Goal: Task Accomplishment & Management: Manage account settings

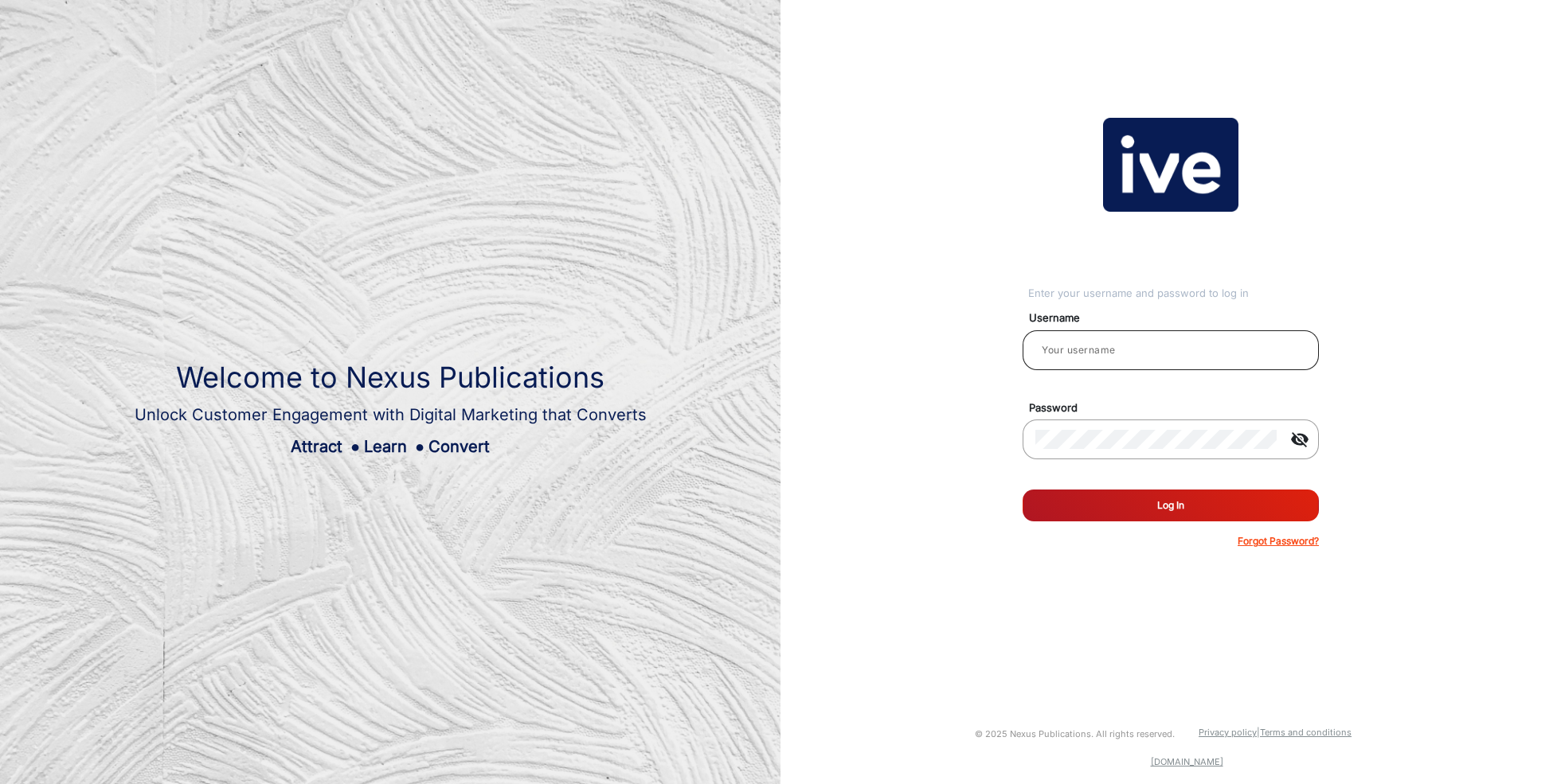
click at [1195, 361] on div at bounding box center [1171, 350] width 271 height 45
click at [1196, 342] on input "email" at bounding box center [1171, 350] width 271 height 19
type input "[PERSON_NAME]"
click at [1148, 507] on button "Log In" at bounding box center [1171, 505] width 296 height 32
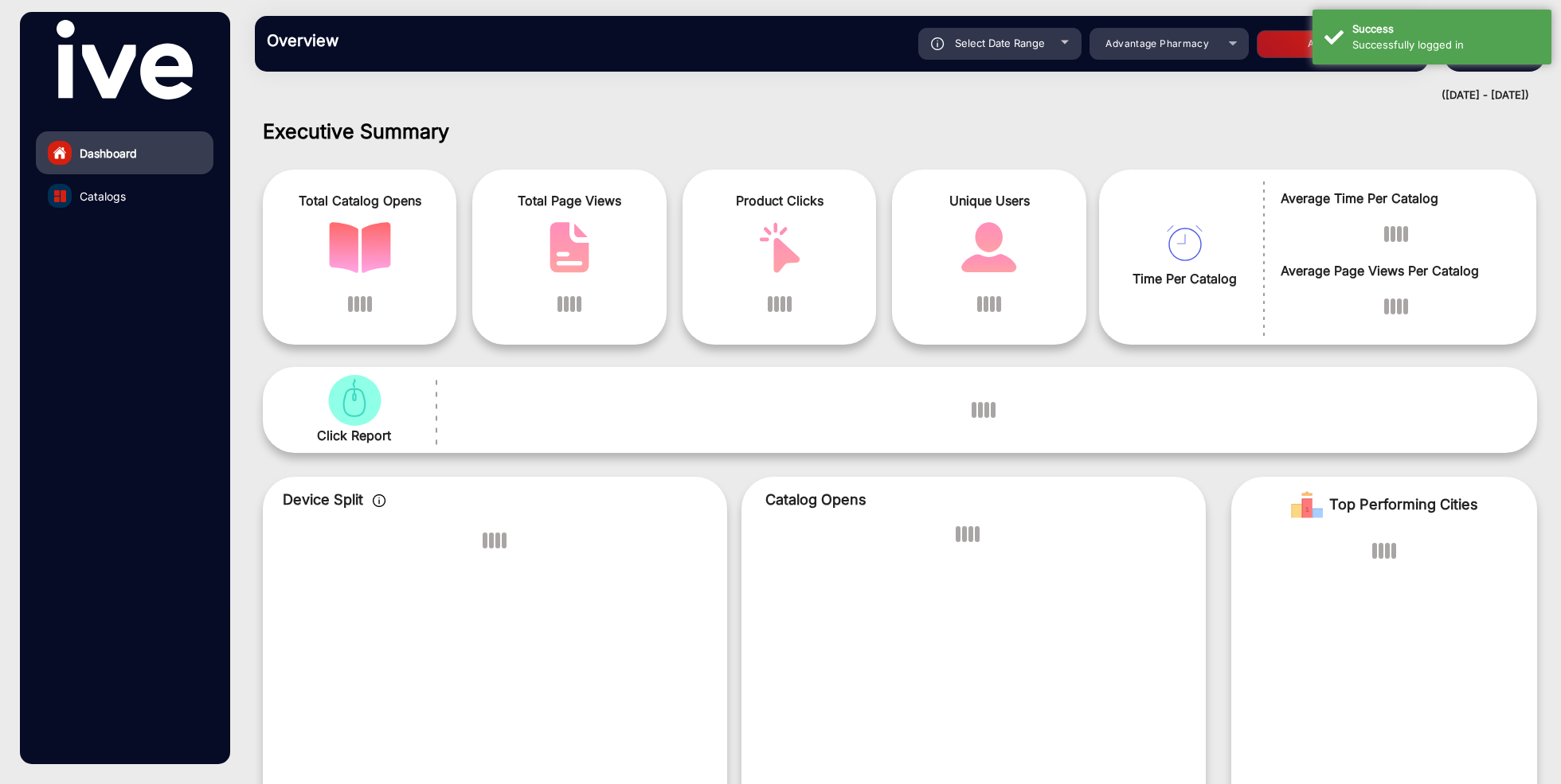
scroll to position [12, 0]
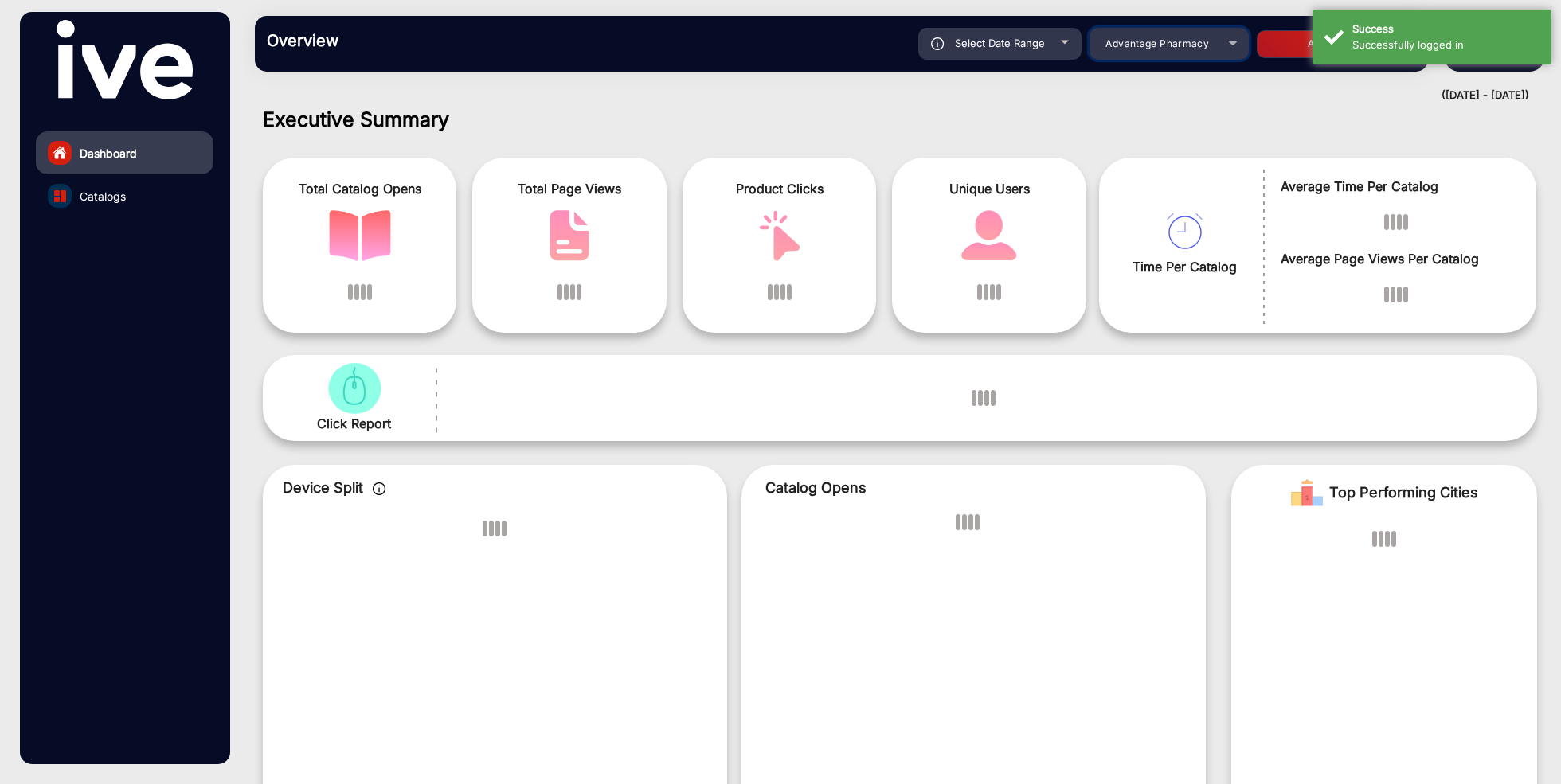
click at [1170, 42] on span "Advantage Pharmacy" at bounding box center [1157, 44] width 104 height 12
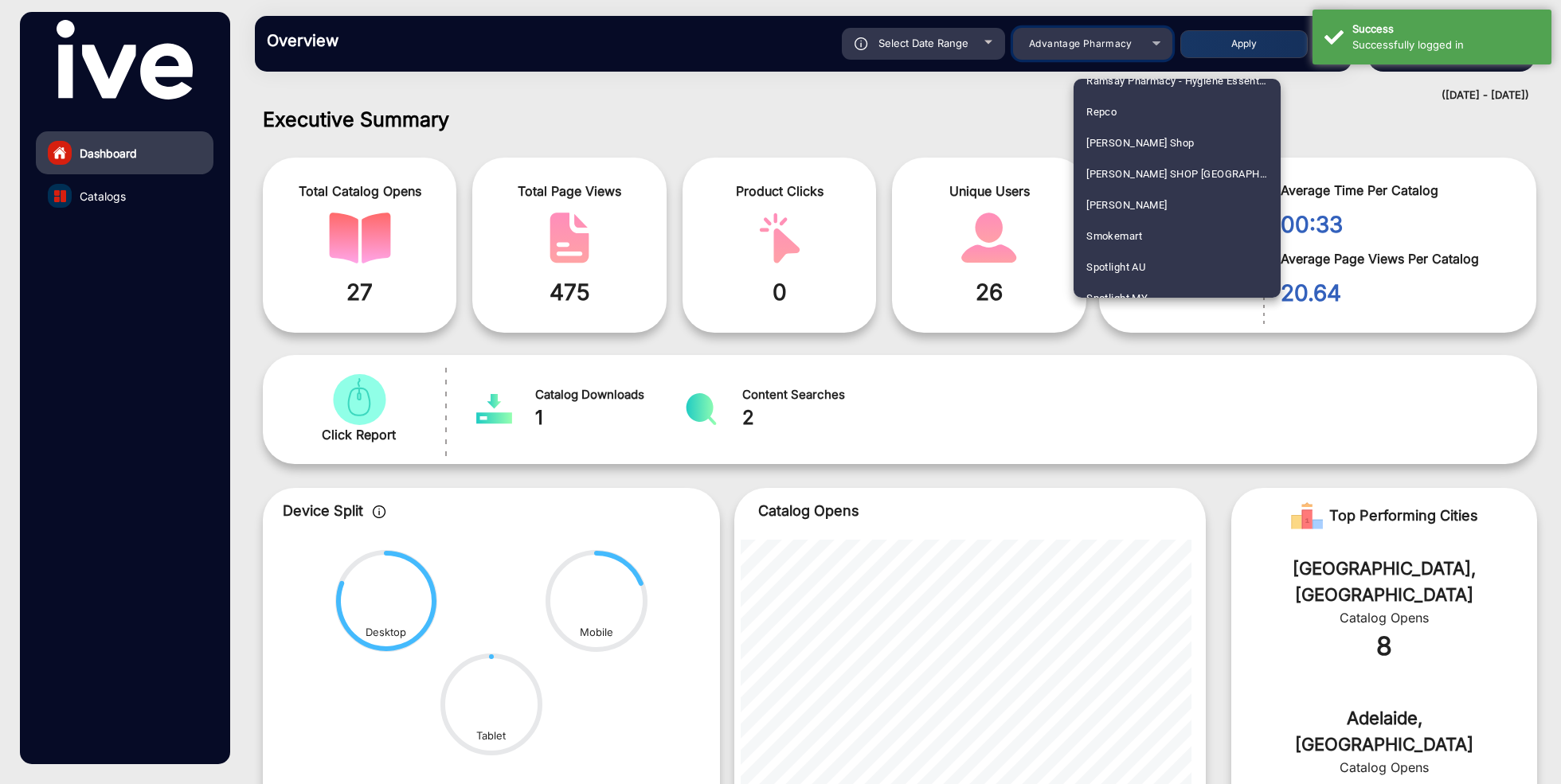
scroll to position [2372, 0]
click at [1149, 245] on mat-option "Smokemart" at bounding box center [1178, 243] width 207 height 31
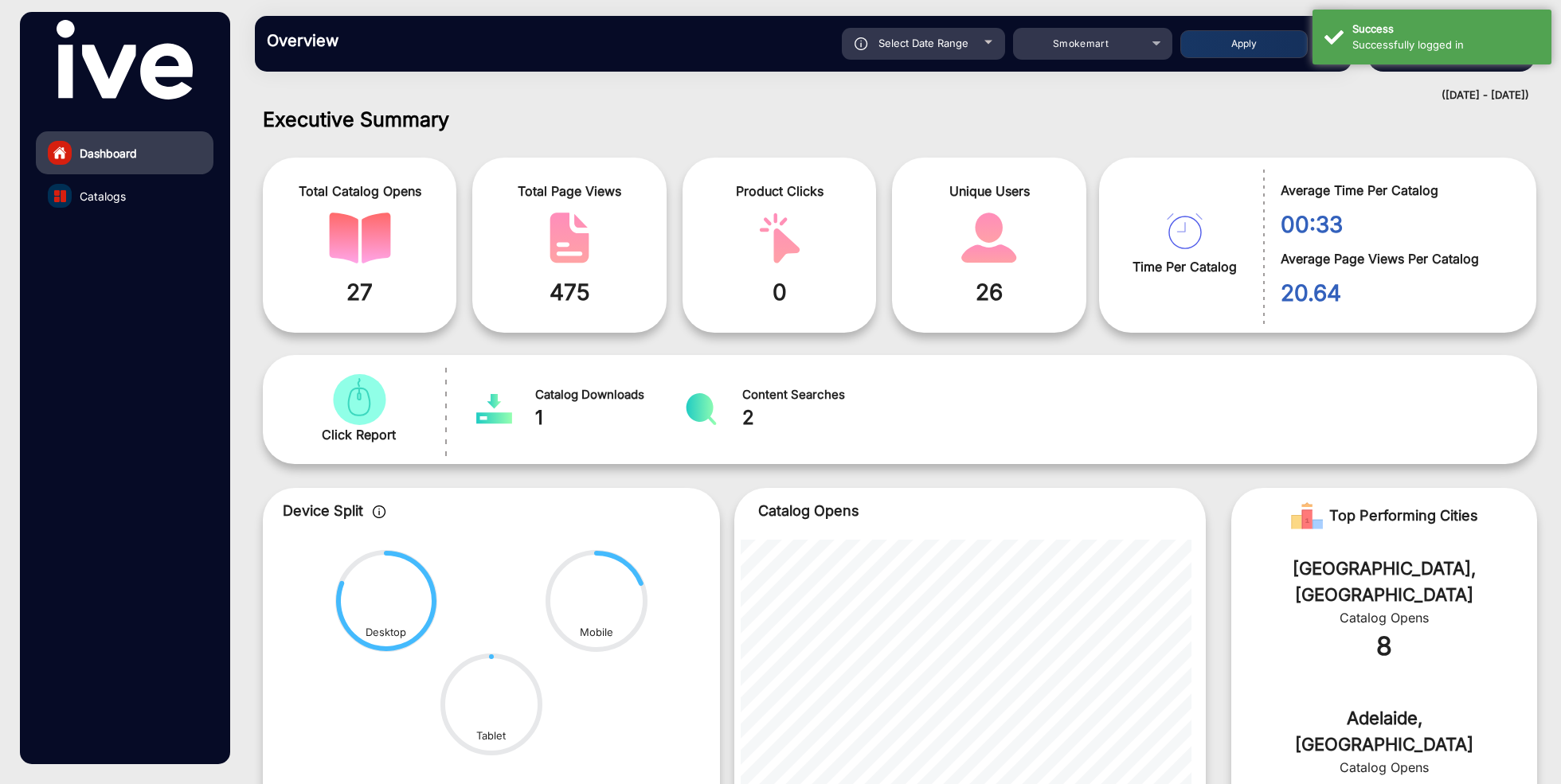
click at [989, 50] on div "Select Date Range" at bounding box center [923, 44] width 164 height 32
type input "[DATE]"
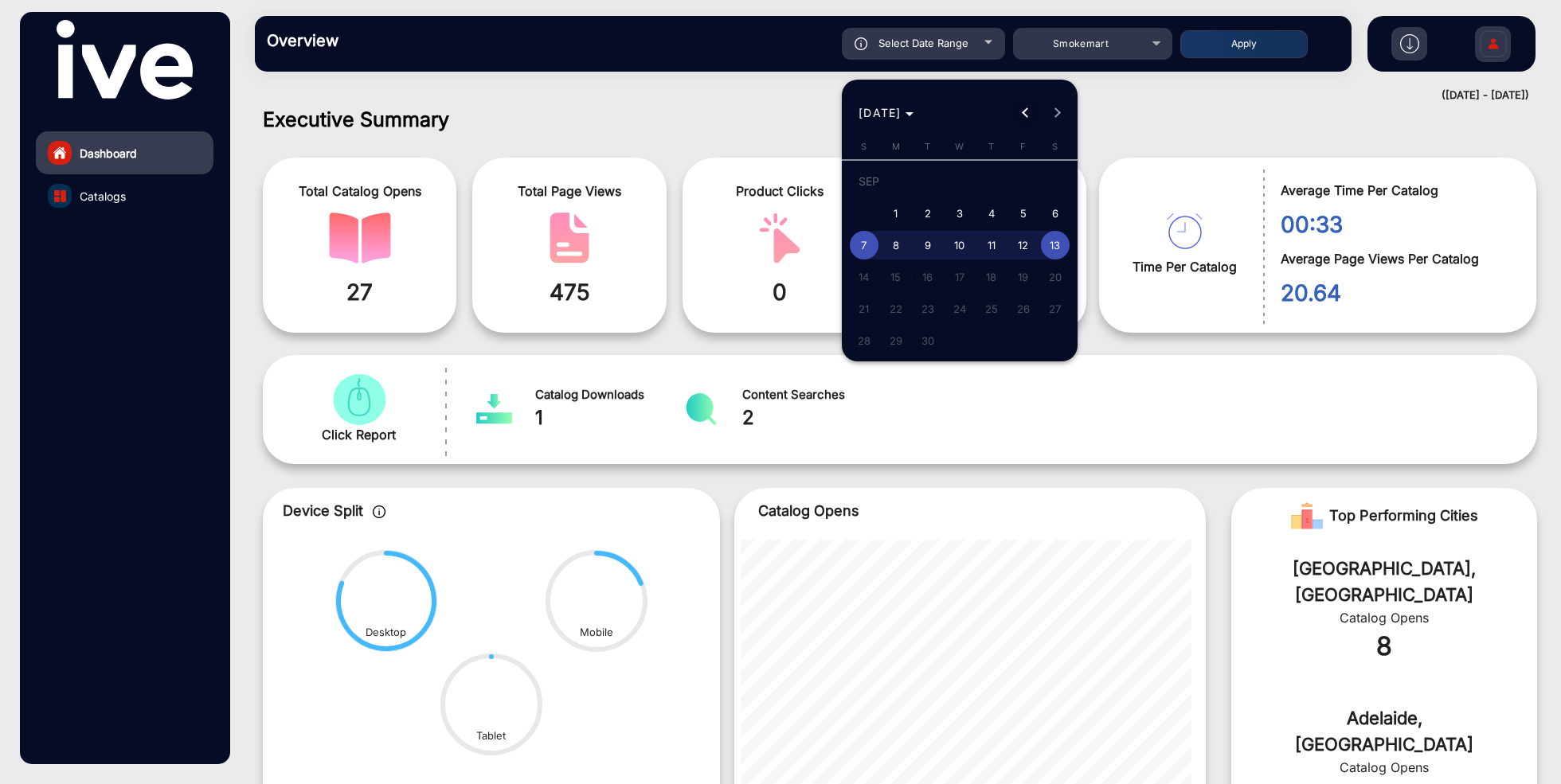
click at [1028, 105] on span "Previous month" at bounding box center [1025, 112] width 32 height 32
click at [1022, 184] on span "1" at bounding box center [1024, 185] width 29 height 33
type input "[DATE]"
click at [1063, 111] on span "Next month" at bounding box center [1057, 112] width 32 height 32
click at [1057, 247] on span "13" at bounding box center [1056, 246] width 29 height 29
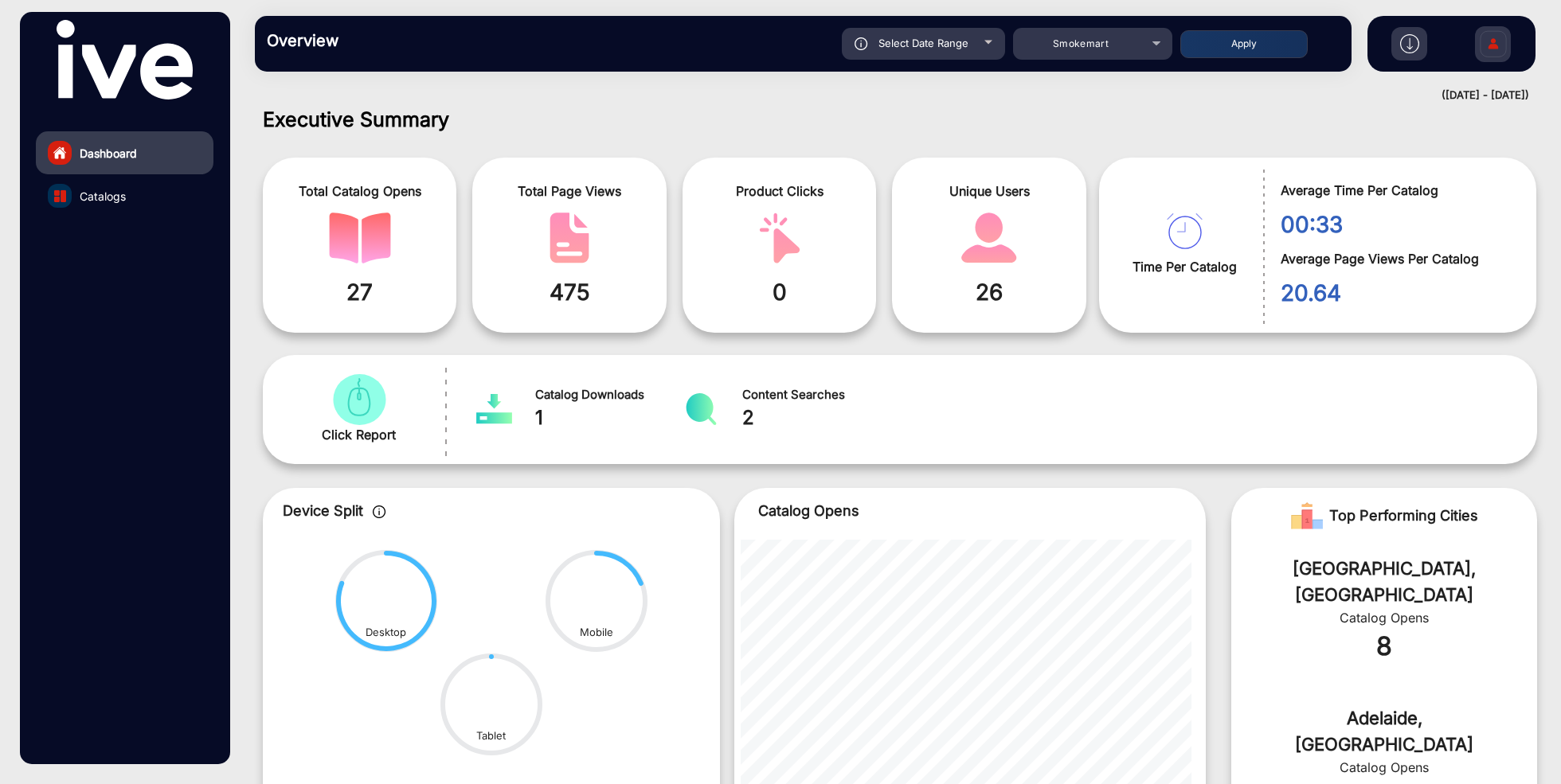
type input "[DATE]"
click at [1237, 47] on button "Apply" at bounding box center [1244, 44] width 128 height 28
type input "[DATE]"
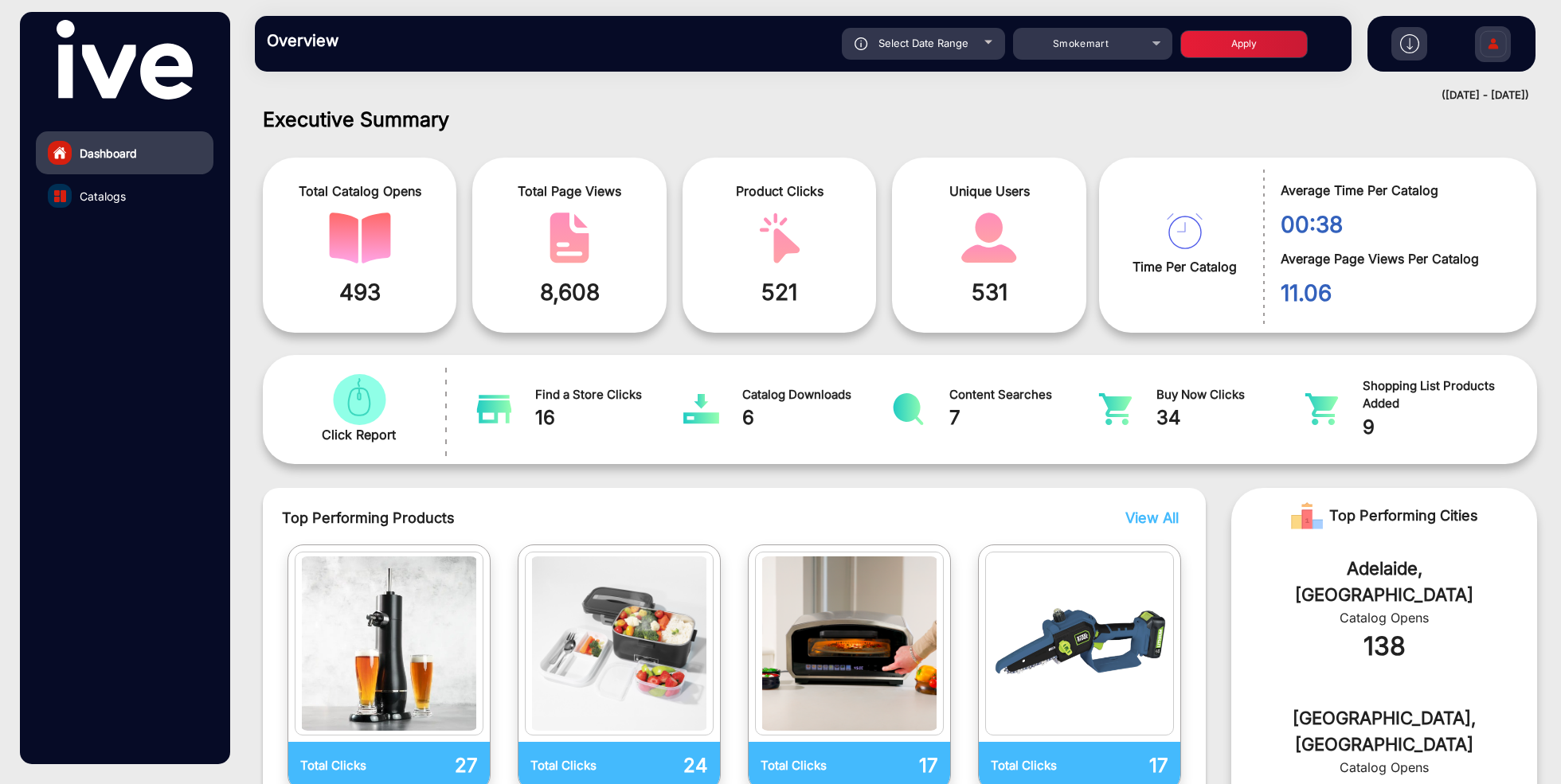
click at [137, 192] on link "Catalogs" at bounding box center [124, 196] width 177 height 43
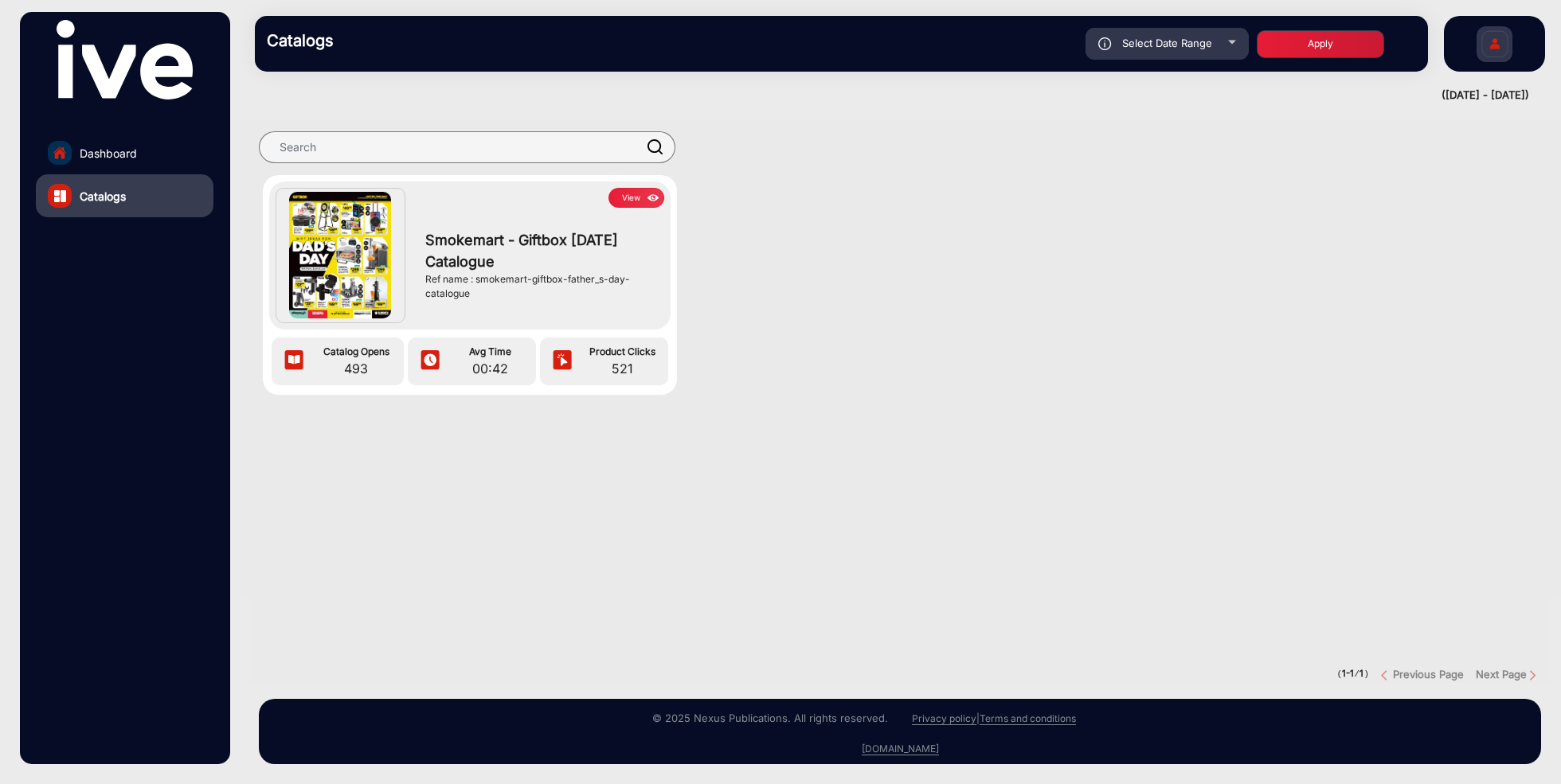
click at [625, 198] on button "View" at bounding box center [636, 197] width 56 height 20
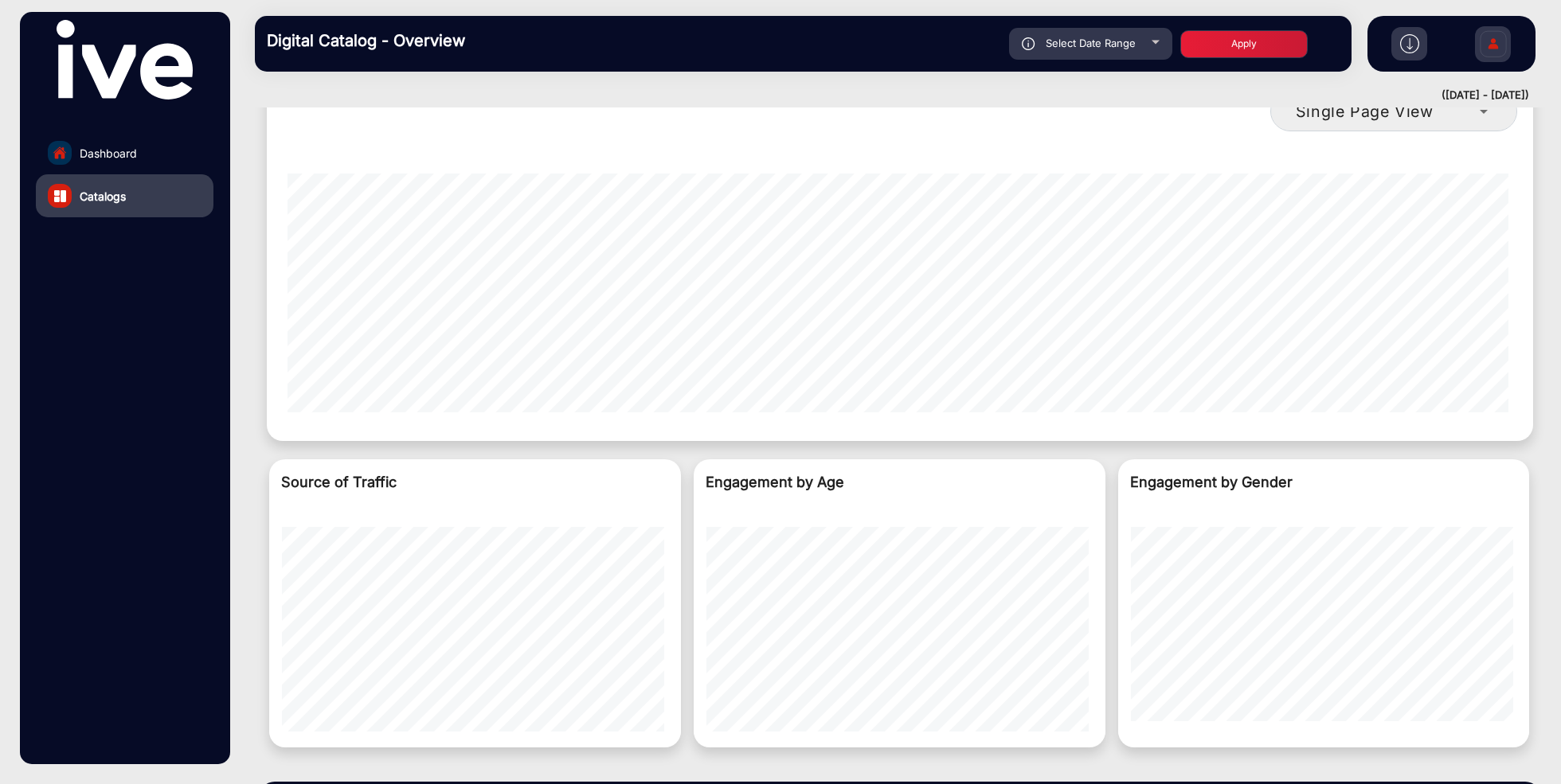
scroll to position [1355, 0]
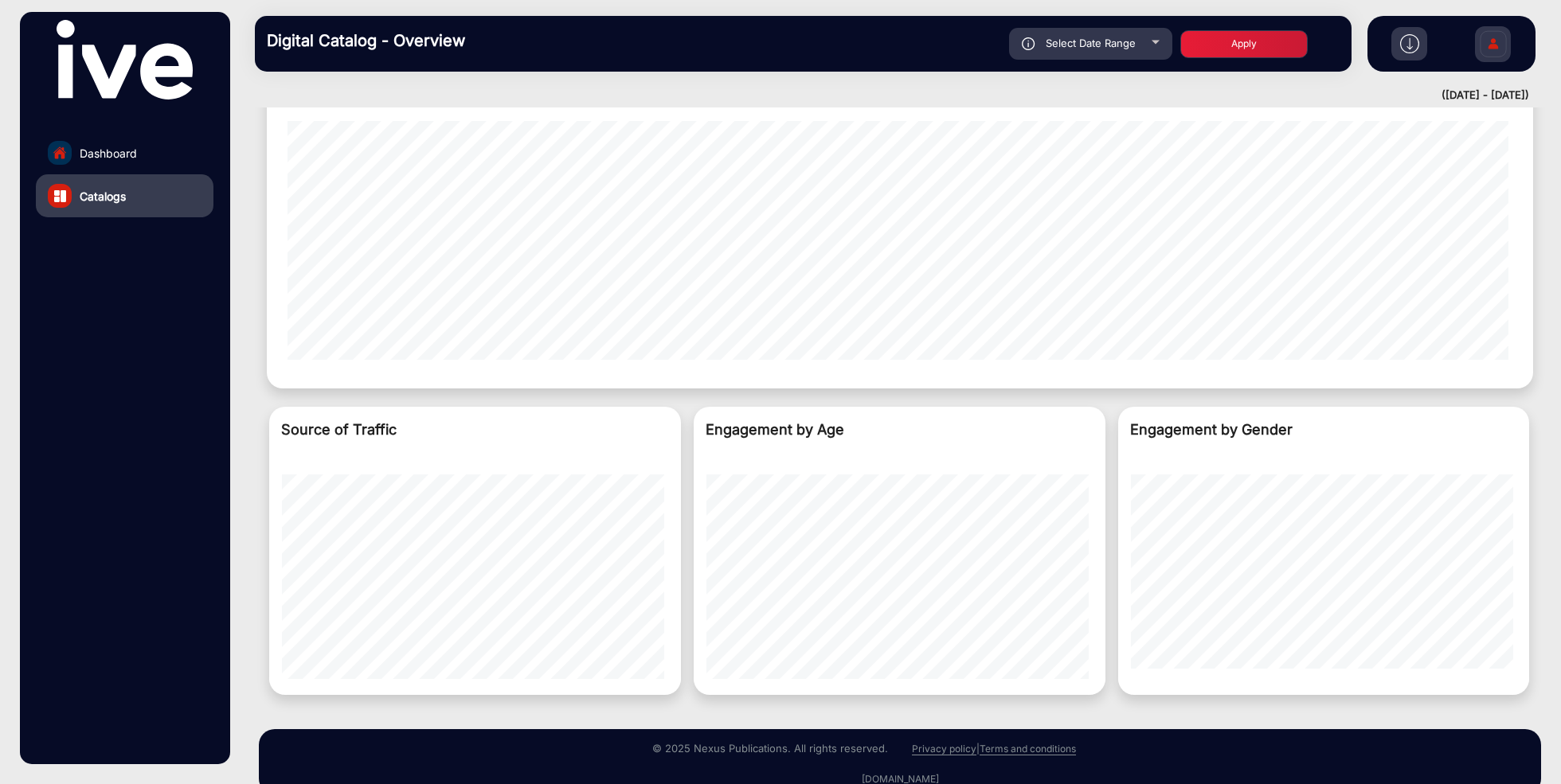
click at [106, 139] on link "Dashboard" at bounding box center [124, 153] width 177 height 43
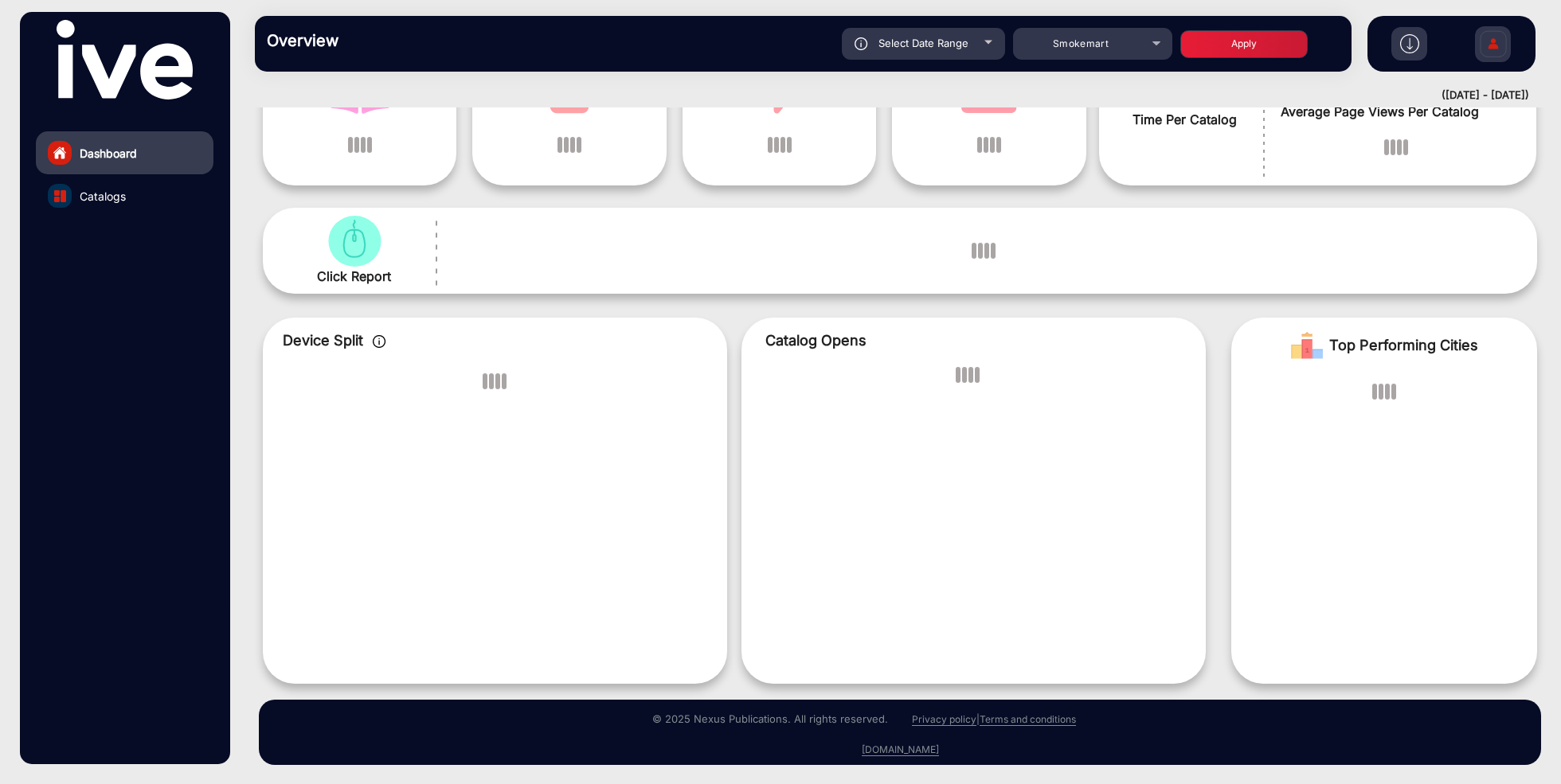
scroll to position [12, 0]
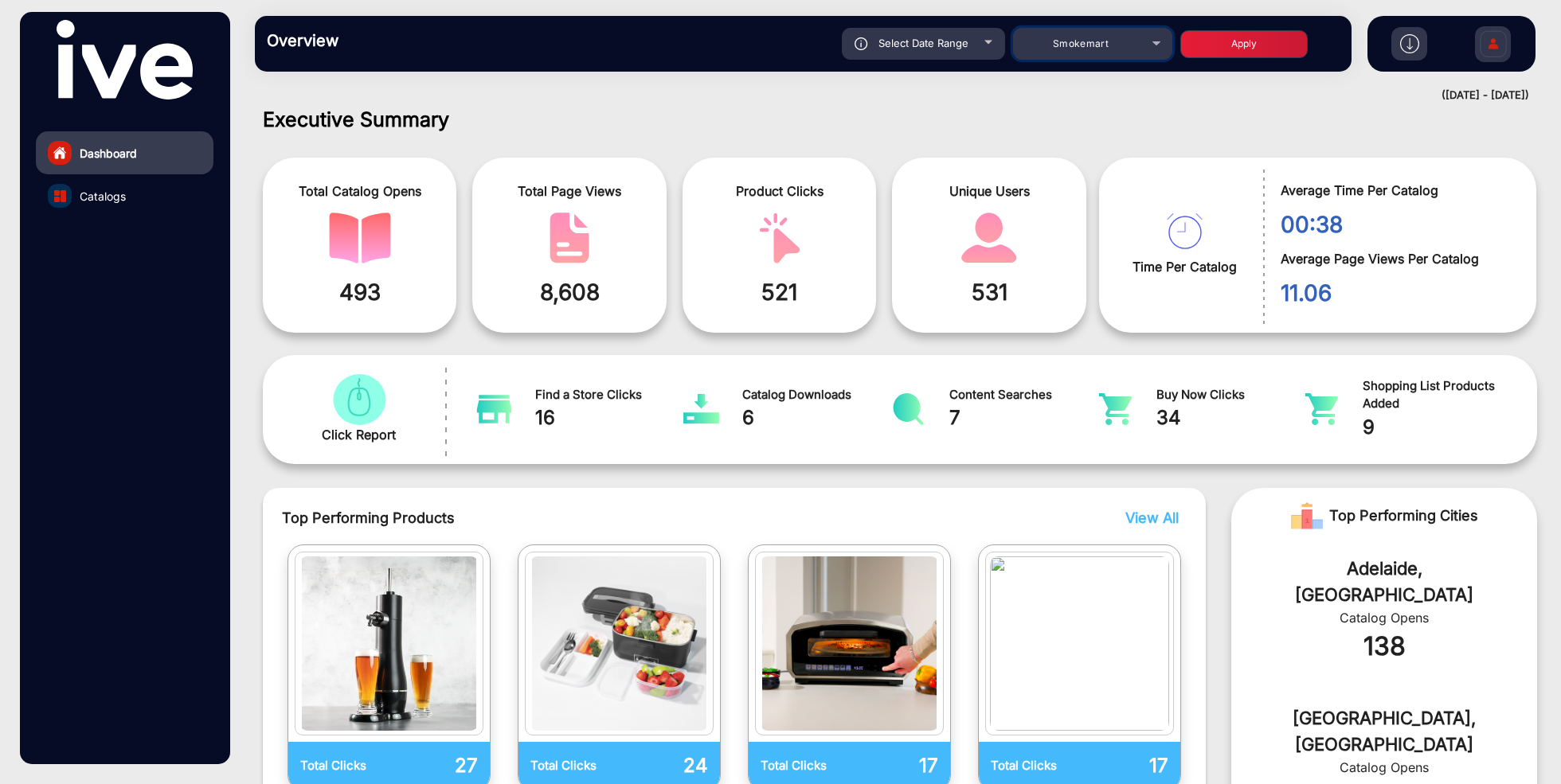
click at [1075, 48] on span "Smokemart" at bounding box center [1081, 44] width 56 height 12
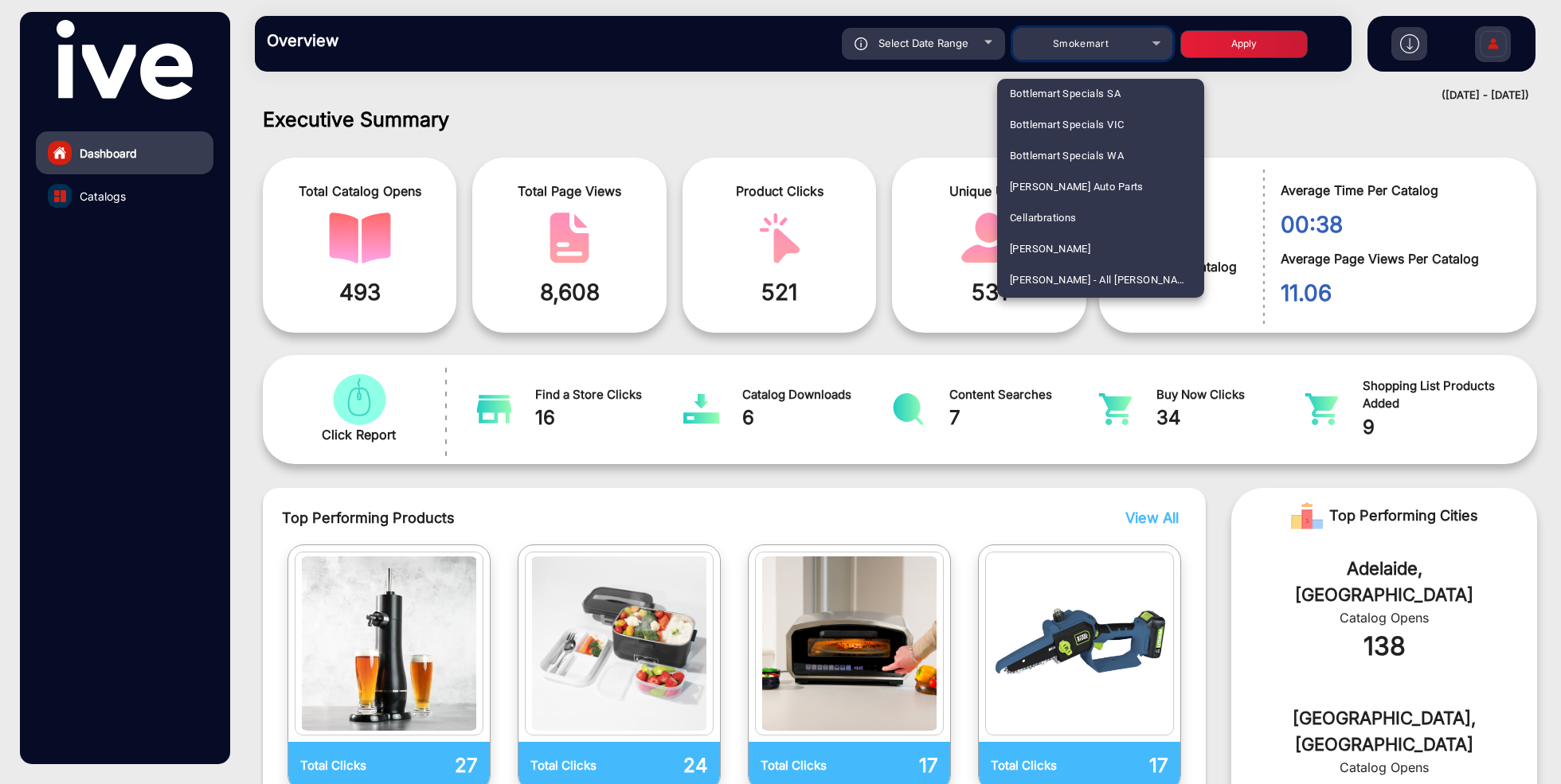
scroll to position [1012, 0]
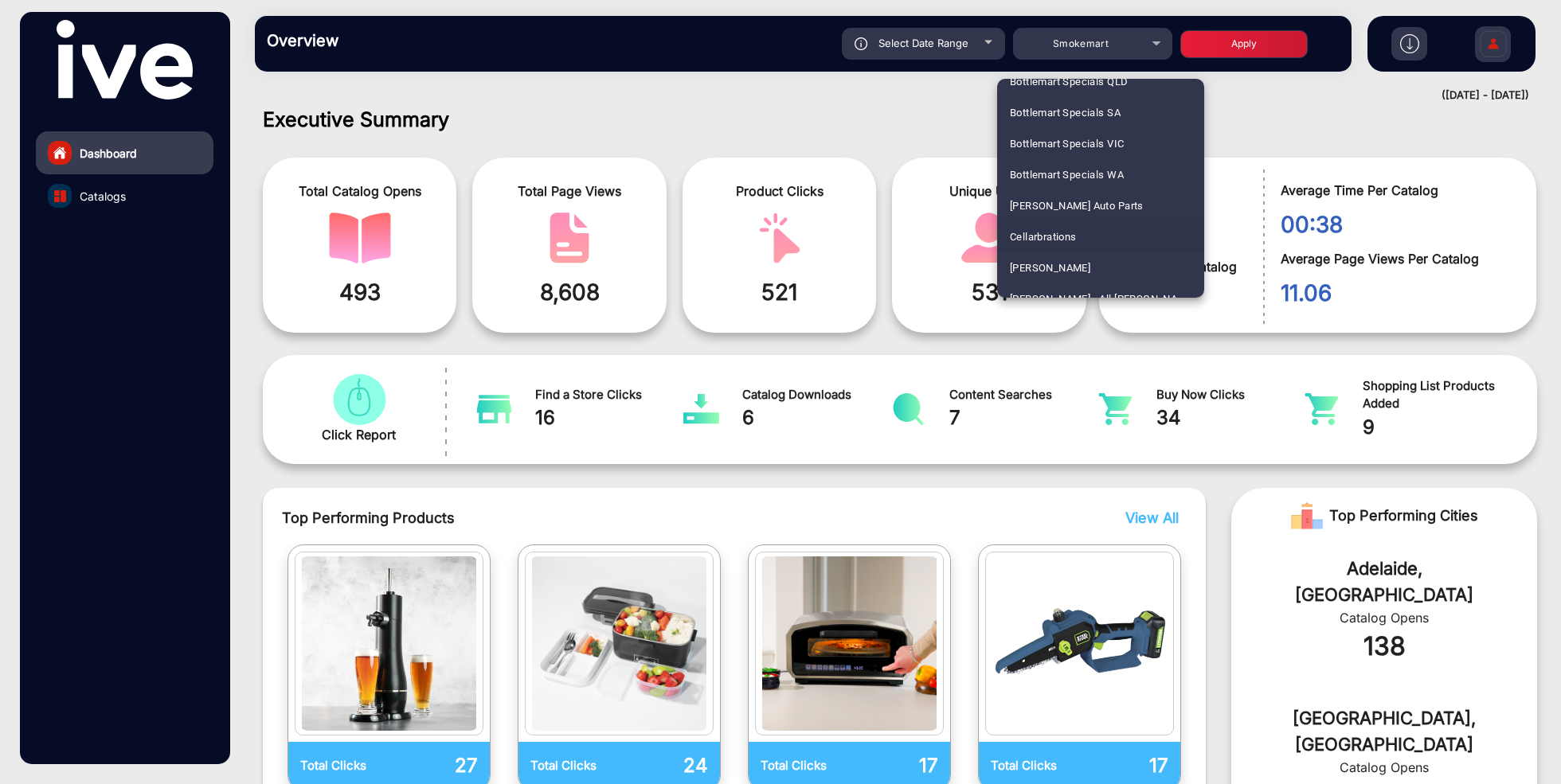
click at [1075, 235] on span "Cellarbrations" at bounding box center [1043, 237] width 67 height 31
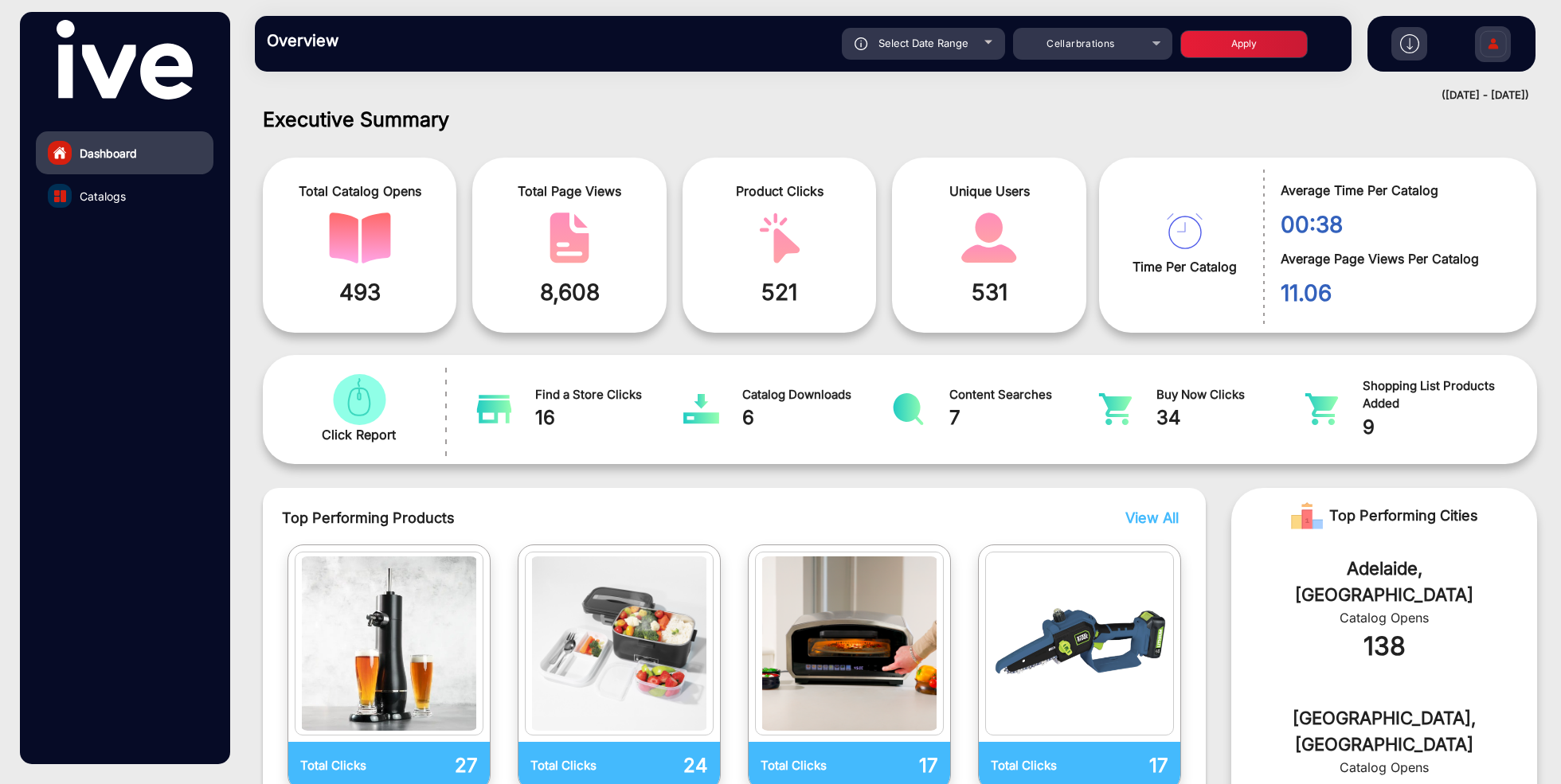
click at [949, 45] on span "Select Date Range" at bounding box center [923, 43] width 90 height 13
type input "[DATE]"
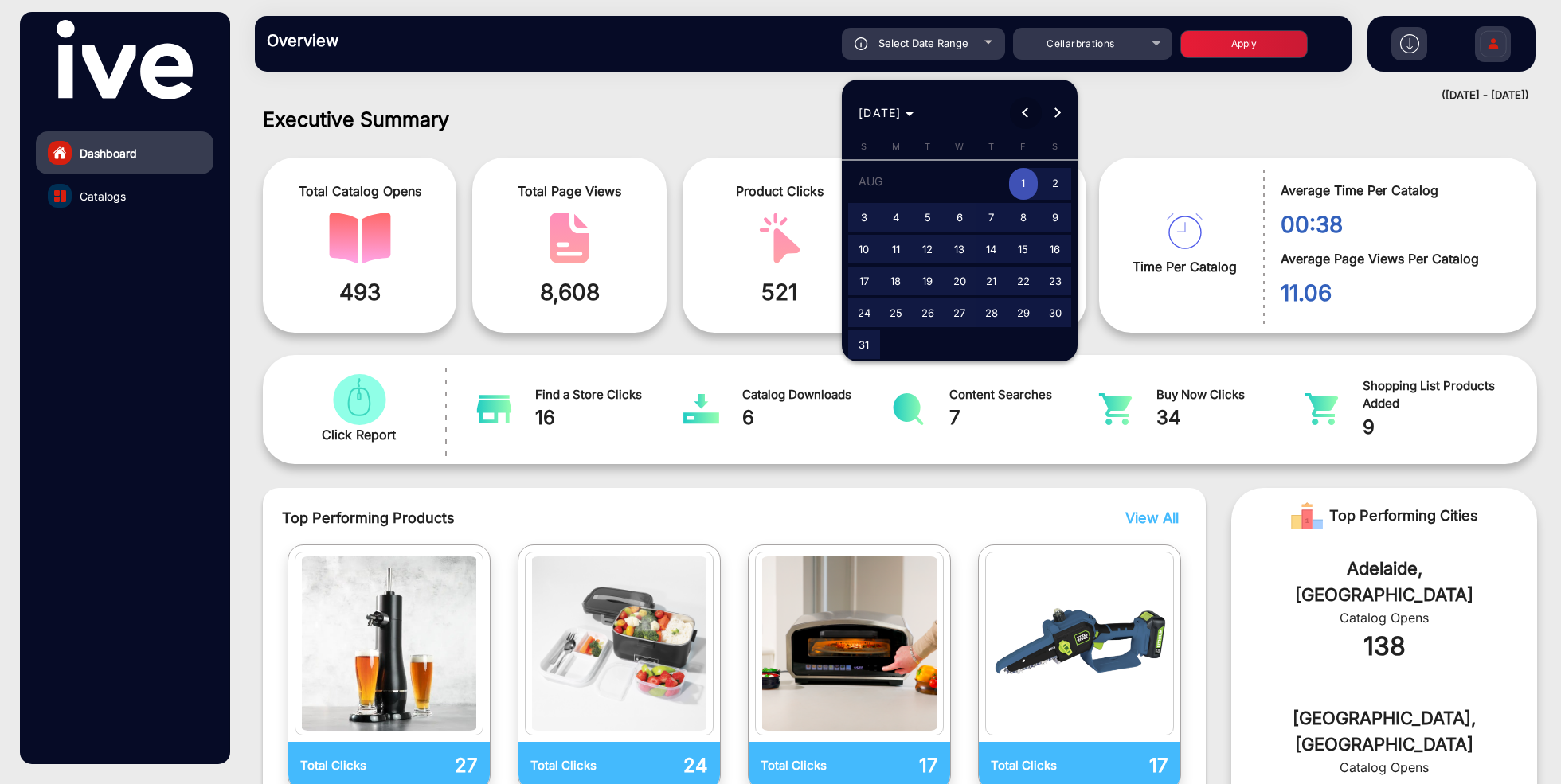
click at [1030, 114] on span "Previous month" at bounding box center [1025, 112] width 32 height 32
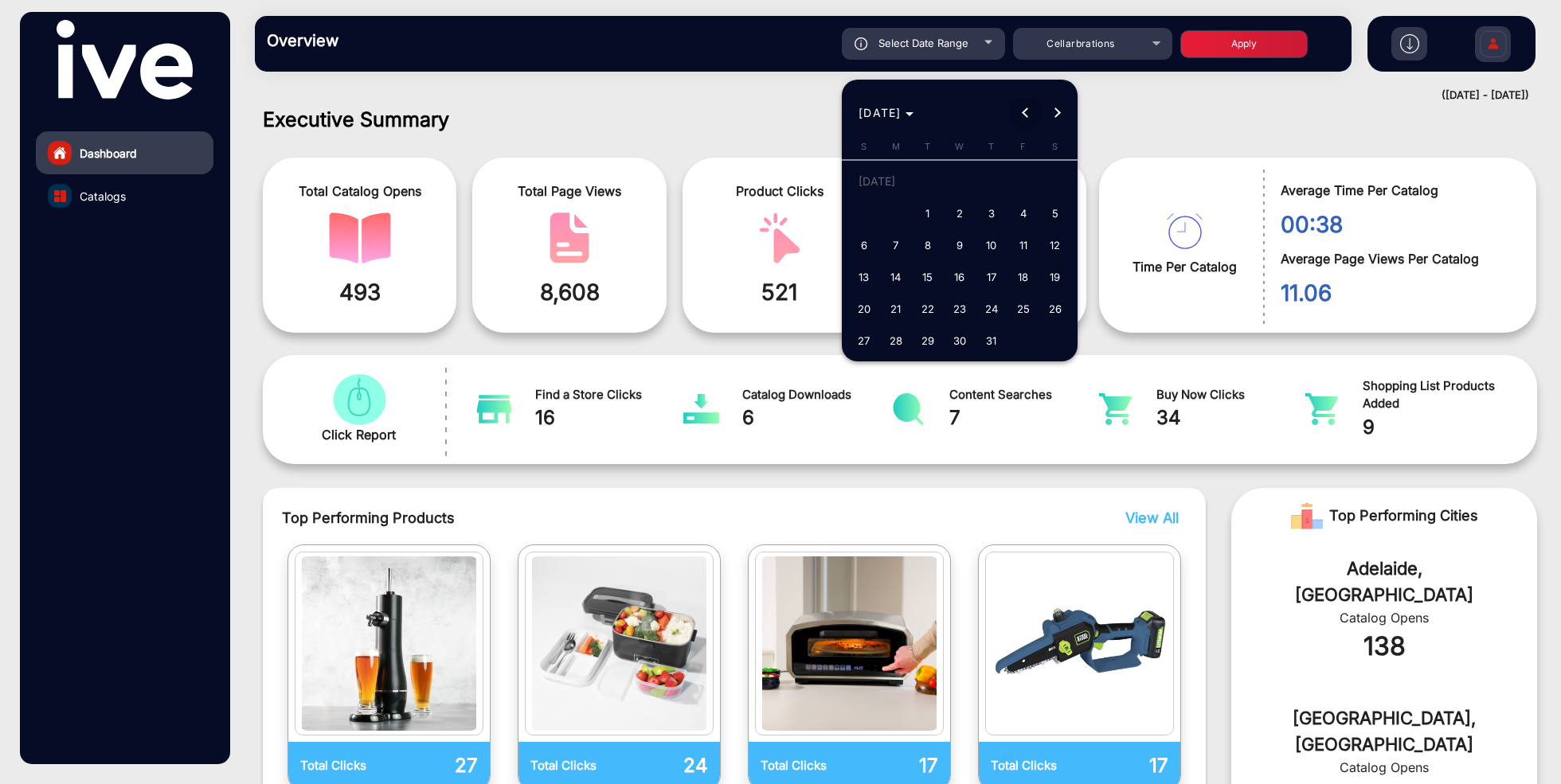
click at [1030, 114] on span "Previous month" at bounding box center [1025, 112] width 32 height 32
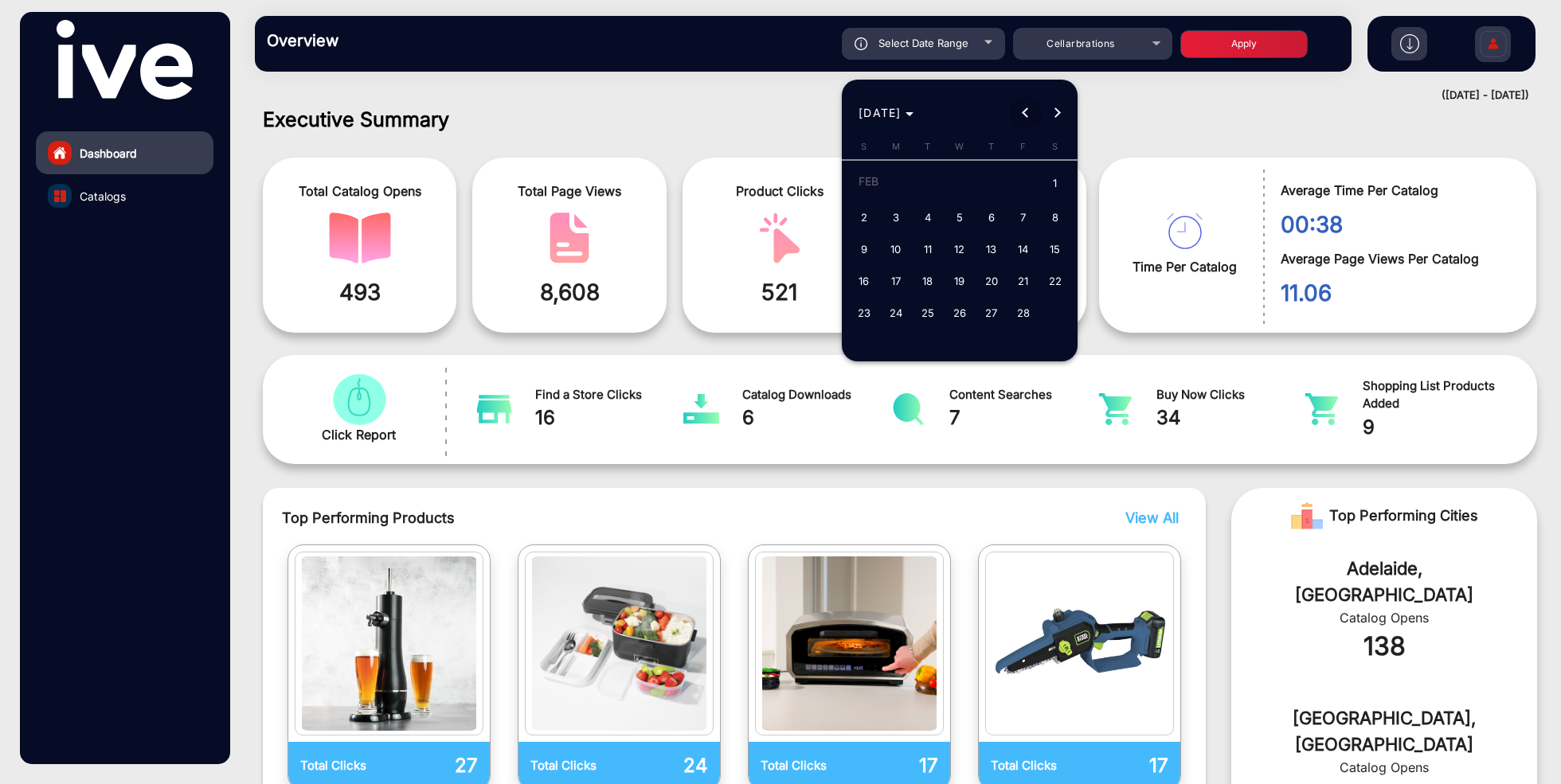
click at [1030, 114] on span "Previous month" at bounding box center [1025, 112] width 32 height 32
click at [1057, 110] on button "Next month" at bounding box center [1057, 112] width 32 height 32
click at [866, 205] on span "1" at bounding box center [865, 214] width 29 height 29
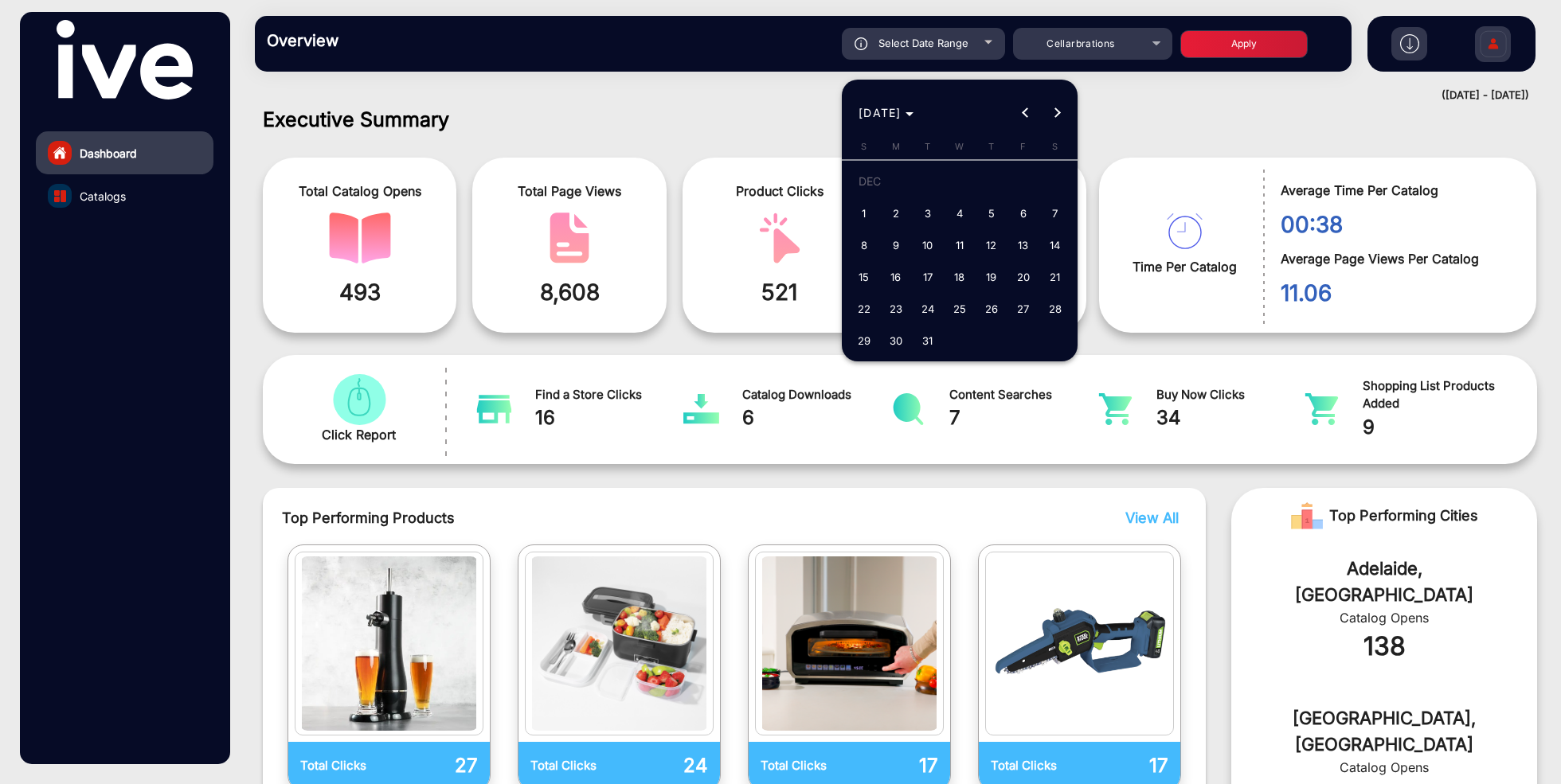
type input "[DATE]"
click at [1056, 110] on button "Next month" at bounding box center [1057, 112] width 32 height 32
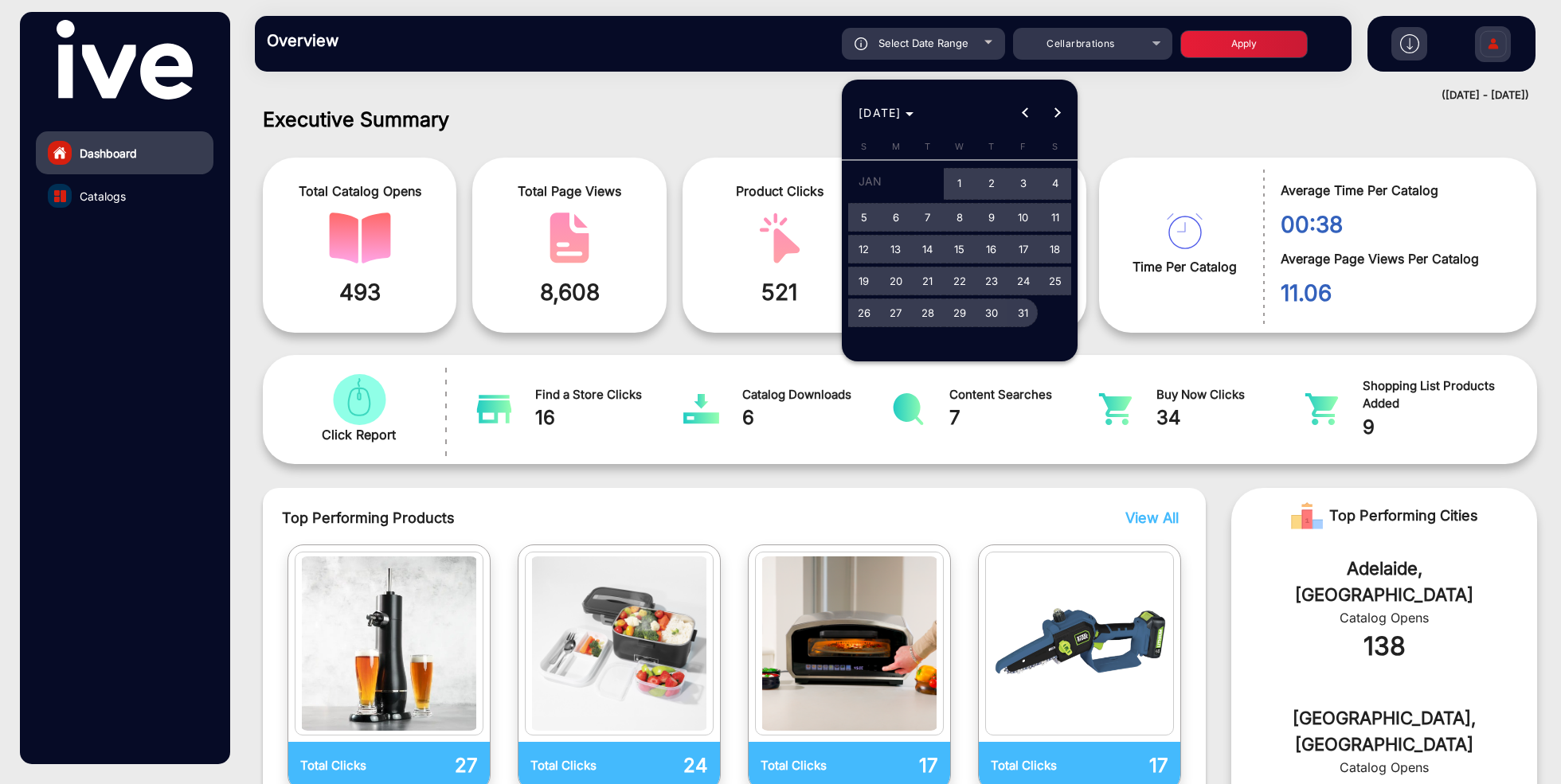
click at [1024, 317] on span "31" at bounding box center [1024, 313] width 29 height 29
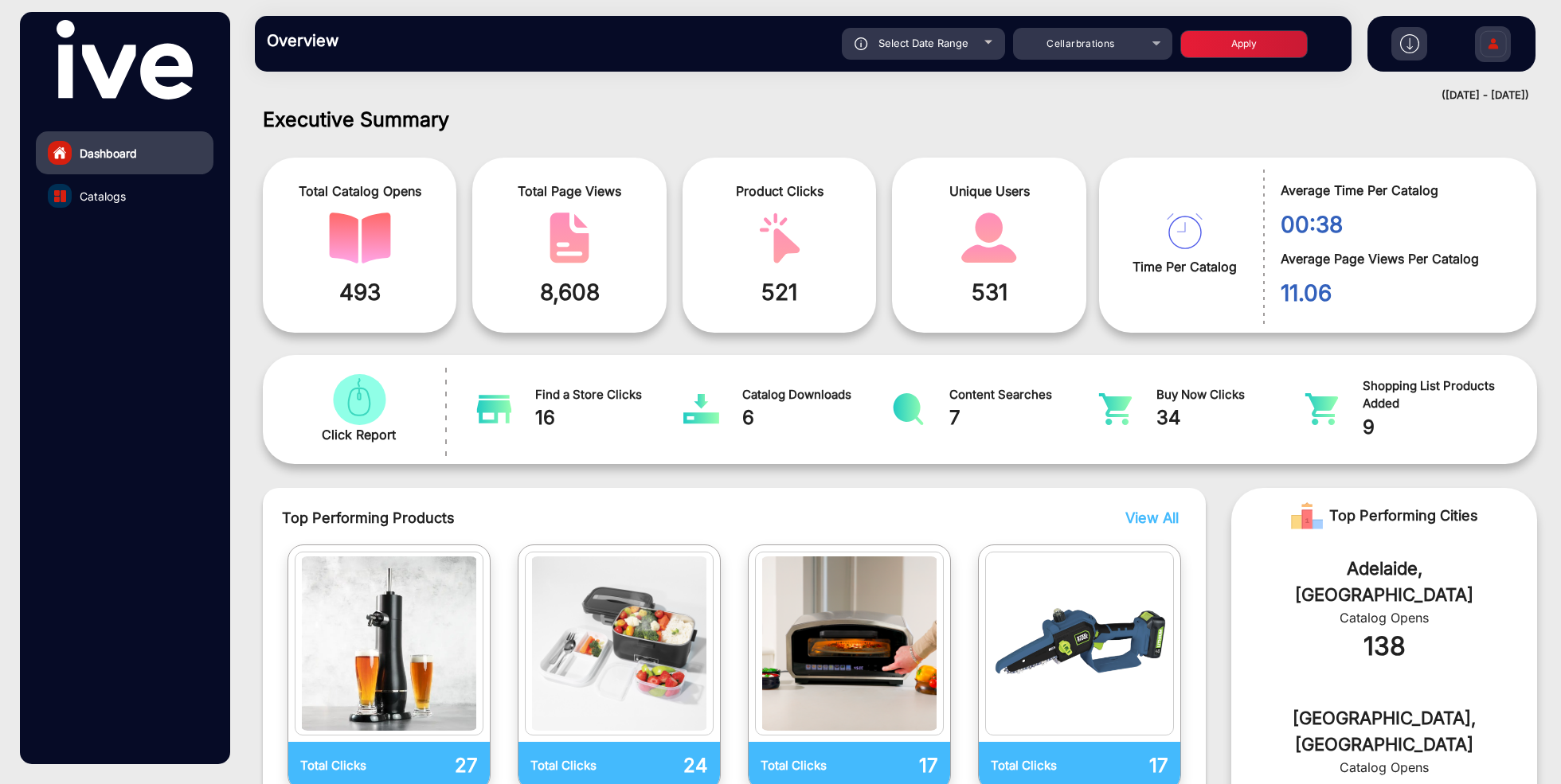
type input "[DATE]"
click at [1222, 43] on button "Apply" at bounding box center [1244, 44] width 128 height 28
type input "[DATE]"
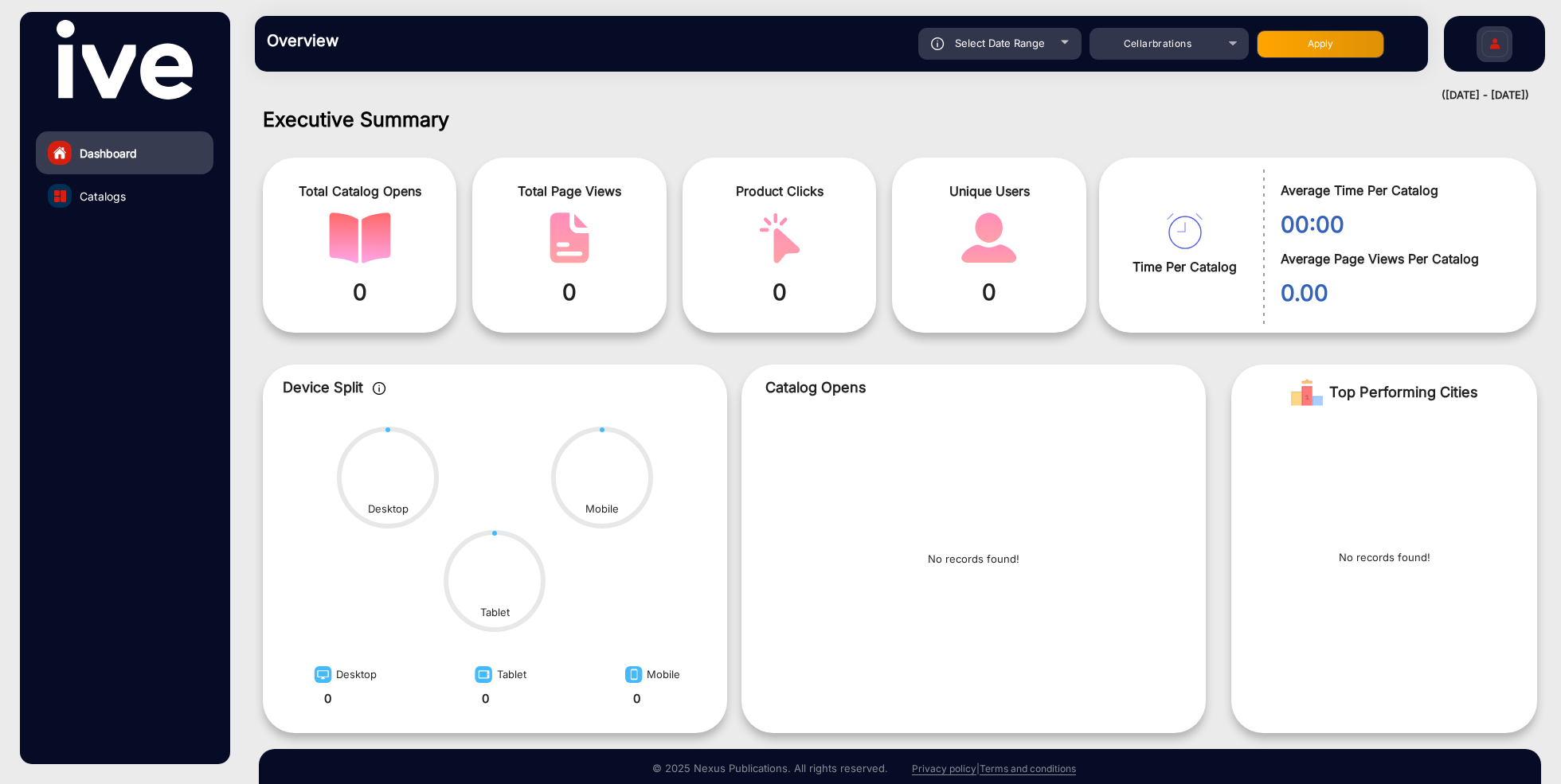
click at [1003, 50] on div "Select Date Range" at bounding box center [999, 44] width 164 height 32
type input "[DATE]"
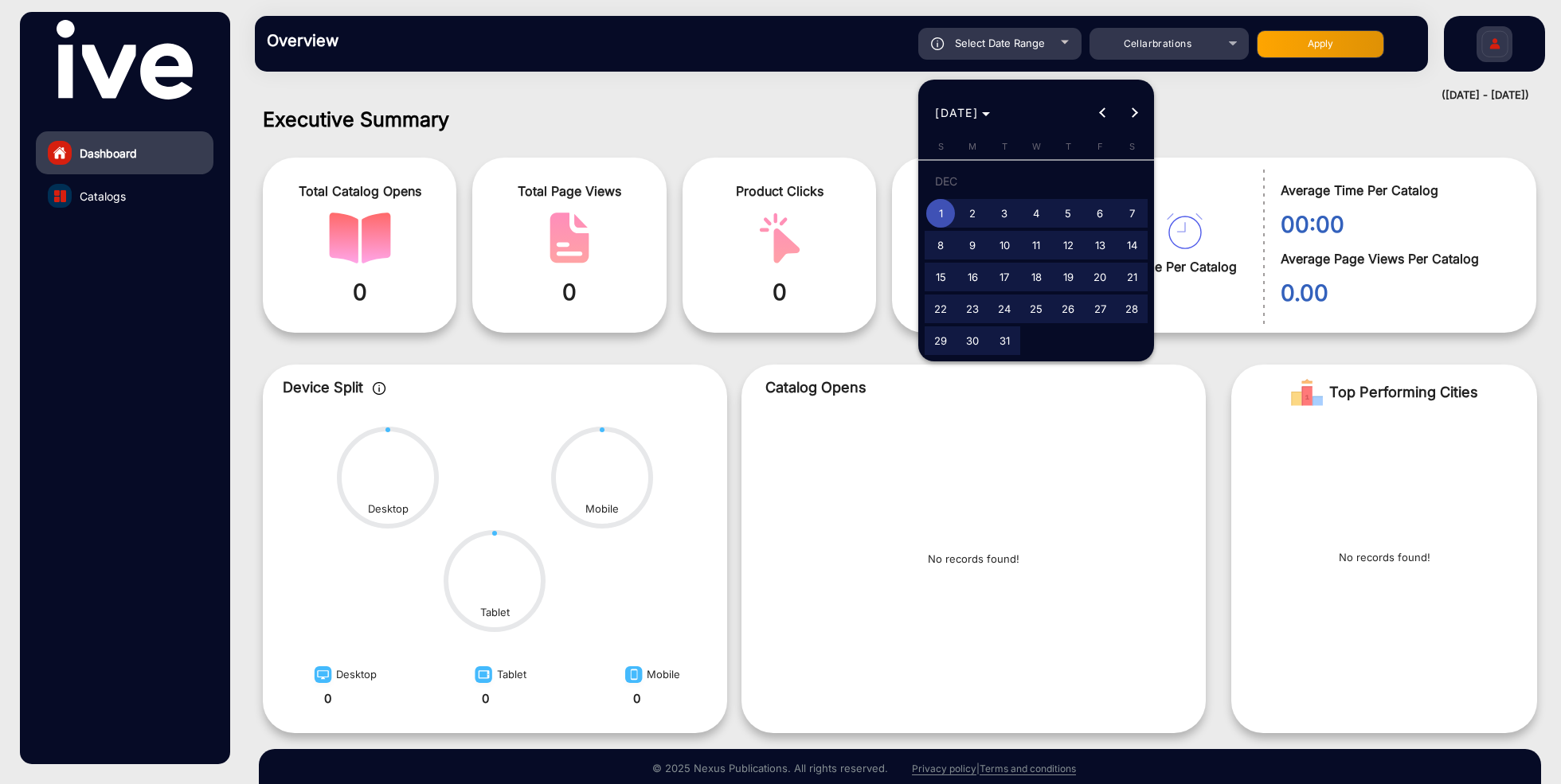
click at [941, 209] on span "1" at bounding box center [941, 214] width 29 height 29
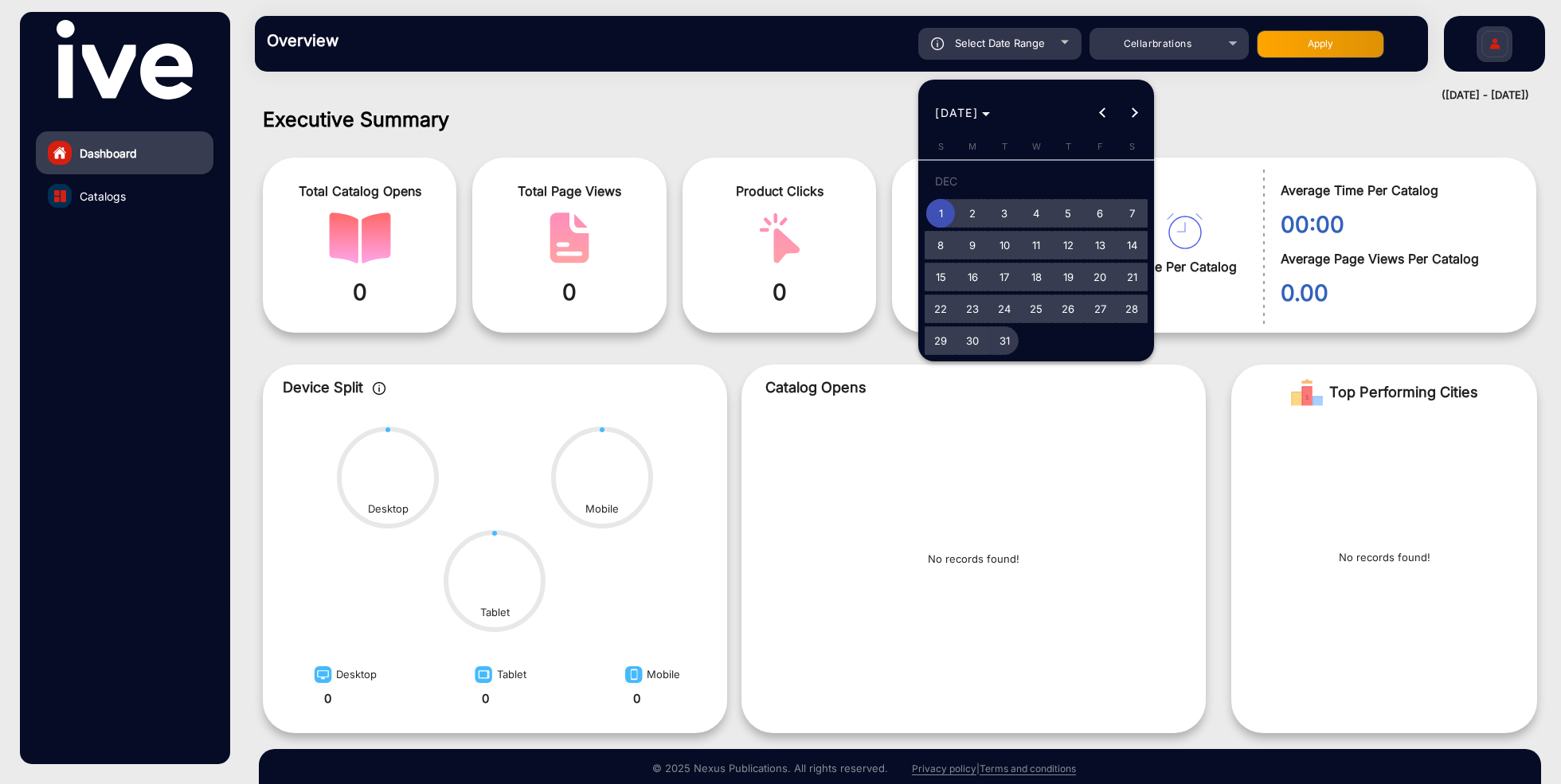
click at [1007, 343] on span "31" at bounding box center [1004, 341] width 29 height 29
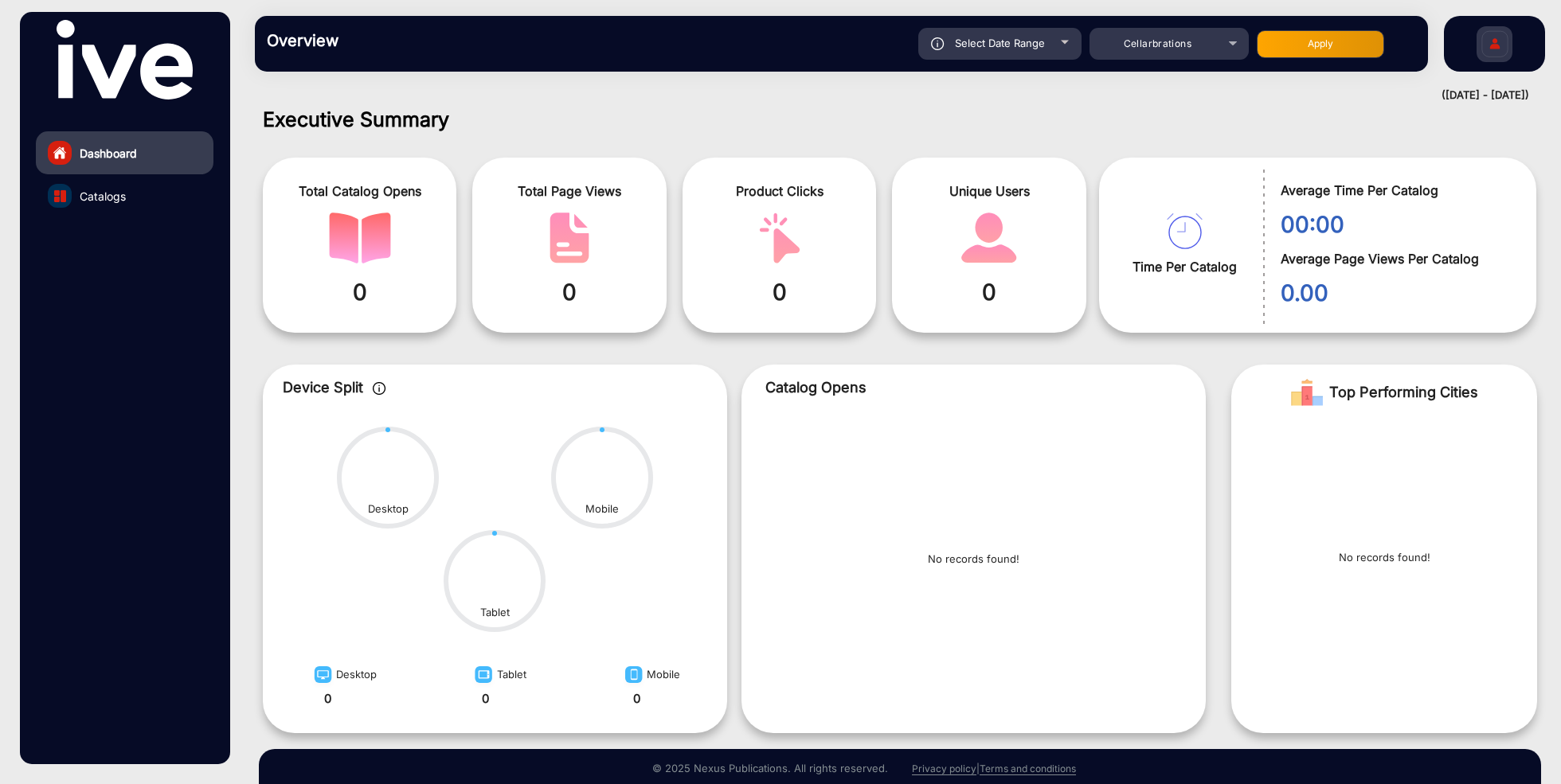
type input "[DATE]"
click at [1334, 39] on button "Apply" at bounding box center [1321, 44] width 128 height 28
type input "[DATE]"
click at [1031, 52] on div "Select Date Range" at bounding box center [999, 44] width 164 height 32
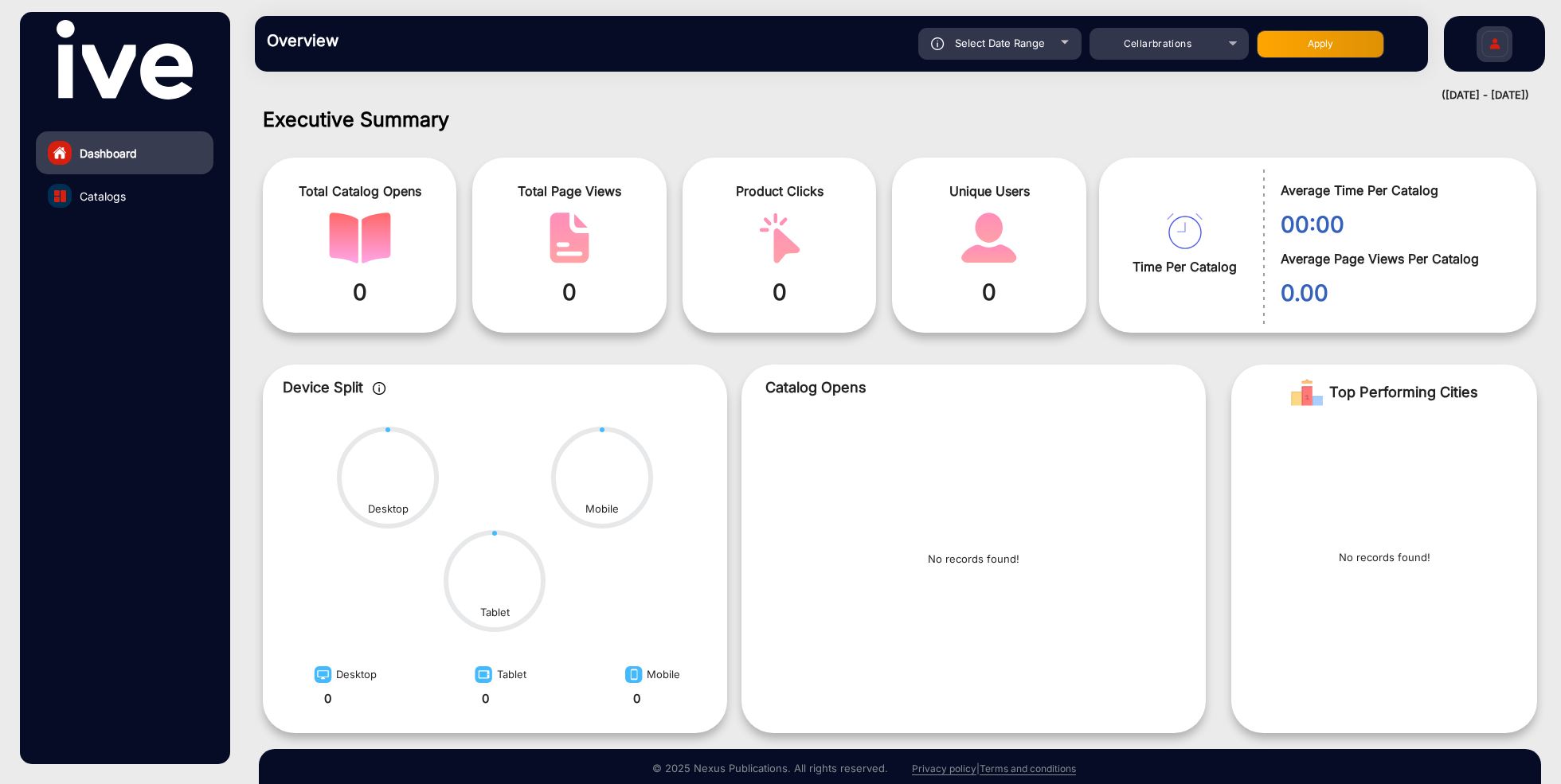
type input "[DATE]"
